Goal: Transaction & Acquisition: Purchase product/service

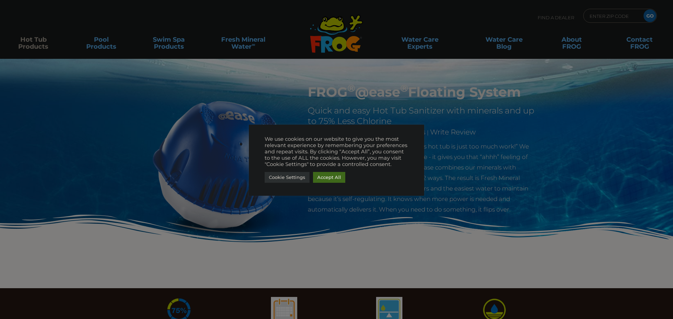
click at [325, 174] on link "Accept All" at bounding box center [329, 177] width 32 height 11
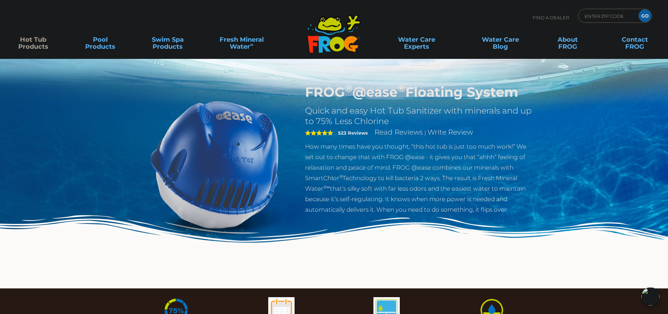
click at [31, 46] on link "Hot Tub Products" at bounding box center [33, 40] width 52 height 14
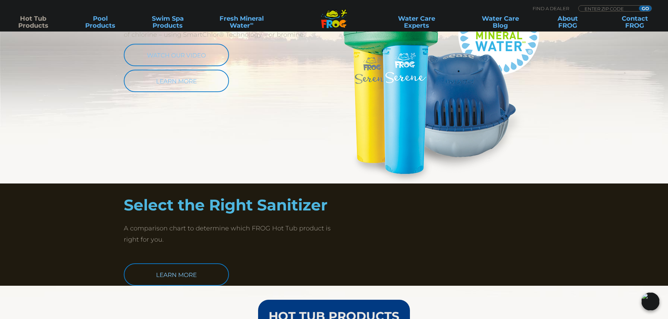
scroll to position [456, 0]
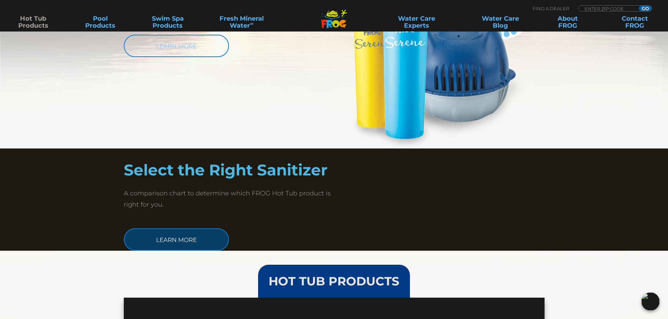
click at [206, 247] on link "Learn More" at bounding box center [176, 239] width 105 height 22
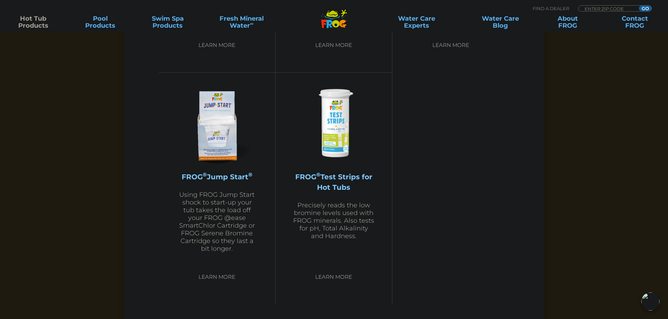
scroll to position [1717, 0]
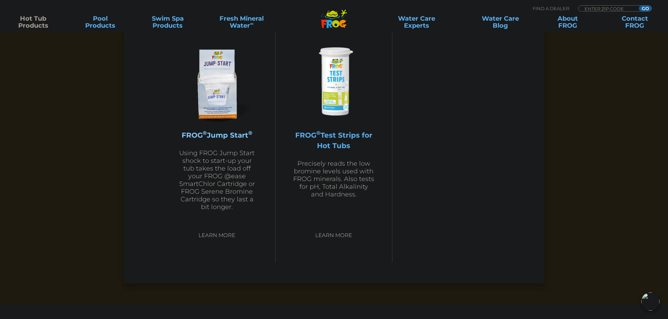
click at [346, 138] on h2 "FROG ® Test Strips for Hot Tubs" at bounding box center [333, 140] width 81 height 21
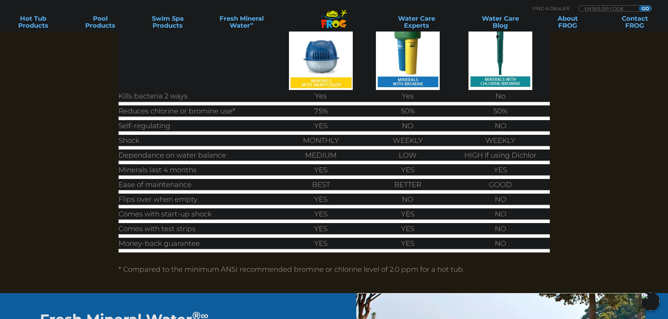
scroll to position [245, 0]
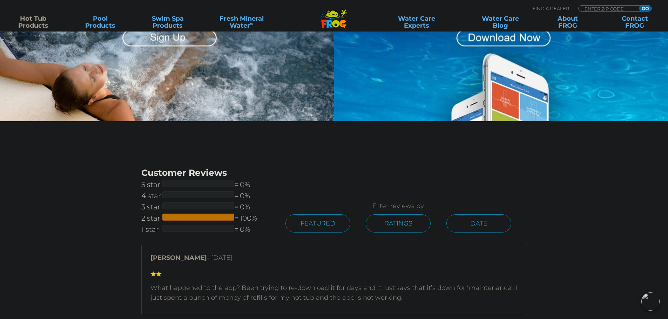
scroll to position [701, 0]
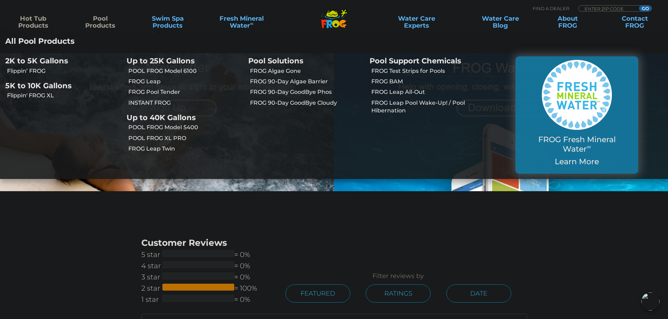
click at [100, 26] on link "Pool Products" at bounding box center [100, 22] width 52 height 14
